Goal: Check status: Check status

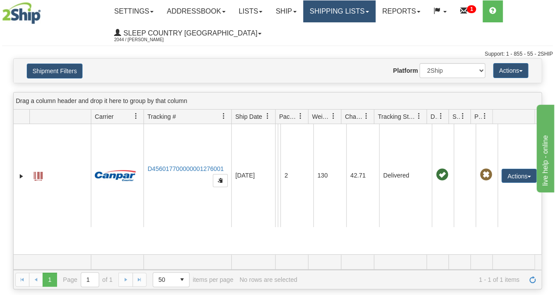
drag, startPoint x: 0, startPoint y: 0, endPoint x: 355, endPoint y: 13, distance: 355.3
click at [355, 13] on link "Shipping lists" at bounding box center [339, 11] width 72 height 22
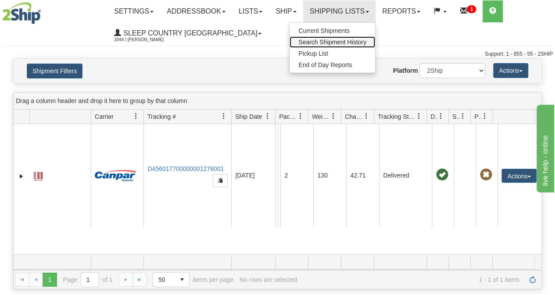
click at [341, 41] on span "Search Shipment History" at bounding box center [332, 42] width 68 height 7
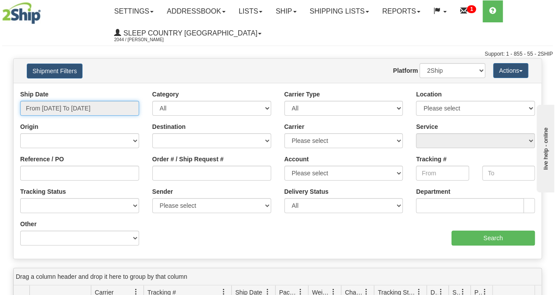
click at [59, 111] on input "From [DATE] To [DATE]" at bounding box center [79, 108] width 119 height 15
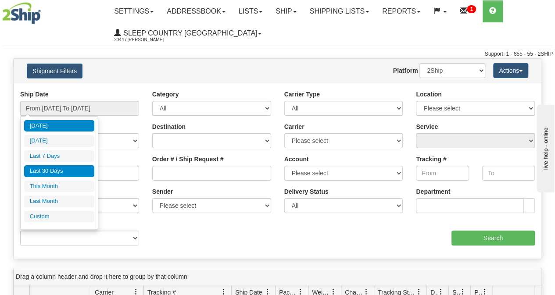
click at [50, 173] on li "Last 30 Days" at bounding box center [59, 171] width 70 height 12
type input "From [DATE] To [DATE]"
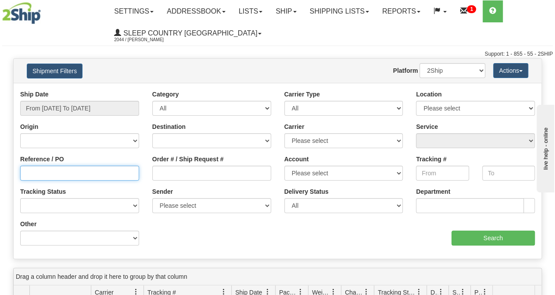
click at [44, 174] on input "Reference / PO" at bounding box center [79, 173] width 119 height 15
paste input "9000I077365"
type input "9000I077365"
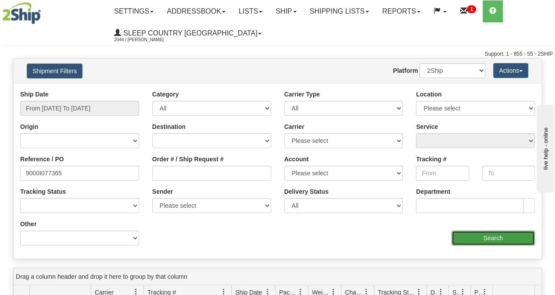
click at [487, 243] on input "Search" at bounding box center [494, 238] width 84 height 15
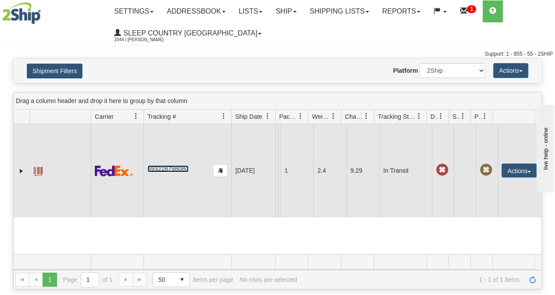
click at [181, 168] on link "393228798080" at bounding box center [167, 168] width 41 height 7
